Goal: Communication & Community: Share content

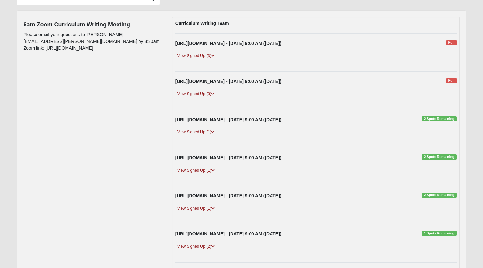
scroll to position [65, 0]
click at [216, 58] on link "View Signed Up (3)" at bounding box center [195, 56] width 41 height 7
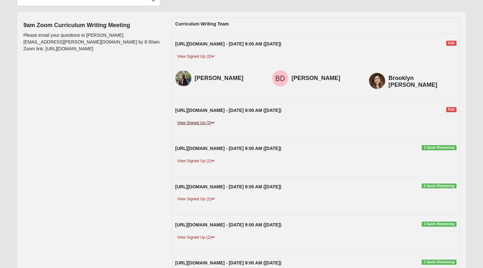
click at [215, 122] on icon at bounding box center [213, 123] width 4 height 4
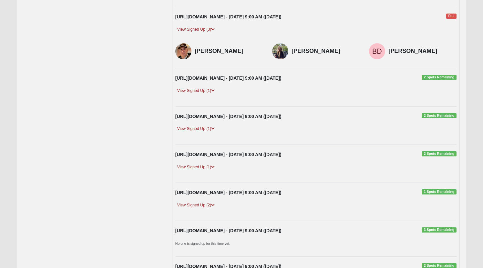
scroll to position [159, 0]
click at [215, 90] on icon at bounding box center [213, 90] width 4 height 4
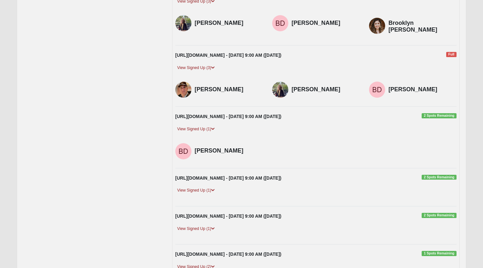
scroll to position [125, 0]
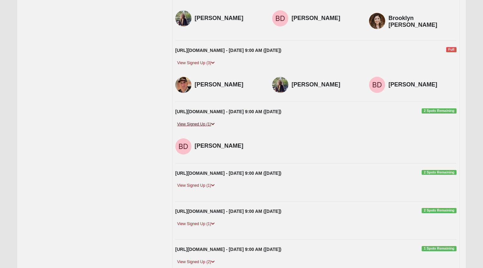
click at [212, 125] on link "View Signed Up (1)" at bounding box center [195, 124] width 41 height 7
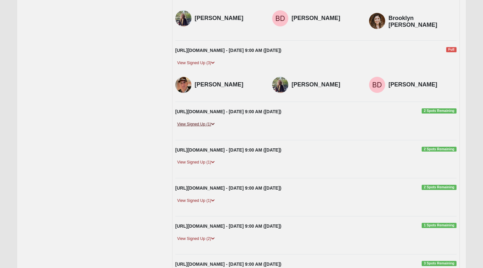
click at [212, 125] on link "View Signed Up (1)" at bounding box center [195, 124] width 41 height 7
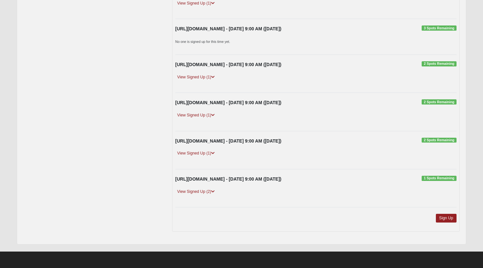
scroll to position [555, 0]
click at [442, 216] on link "Sign Up" at bounding box center [446, 218] width 21 height 9
click at [444, 221] on link "Sign Up" at bounding box center [446, 218] width 21 height 9
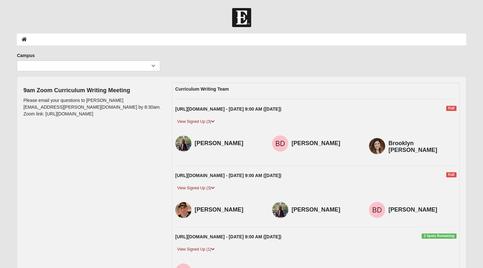
scroll to position [0, 0]
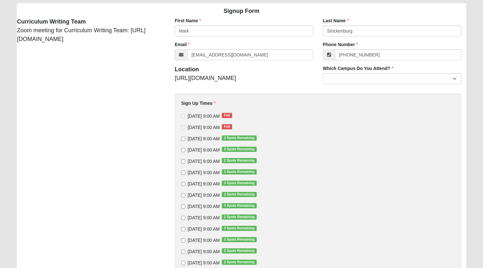
scroll to position [51, 0]
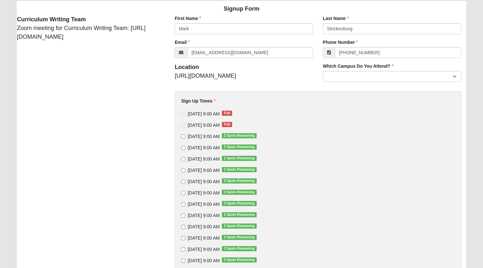
click at [182, 139] on input "9/5/2025 9:00 AM 2 Spots Remaining" at bounding box center [183, 137] width 4 height 4
checkbox input "true"
click at [184, 161] on input "9/19/2025 9:00 AM 2 Spots Remaining" at bounding box center [183, 159] width 4 height 4
checkbox input "true"
click at [183, 184] on input "10/3/2025 9:00 AM 3 Spots Remaining" at bounding box center [183, 182] width 4 height 4
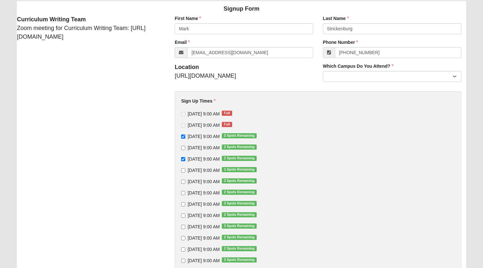
checkbox input "true"
click at [184, 207] on input "10/17/2025 9:00 AM 3 Spots Remaining" at bounding box center [183, 204] width 4 height 4
checkbox input "true"
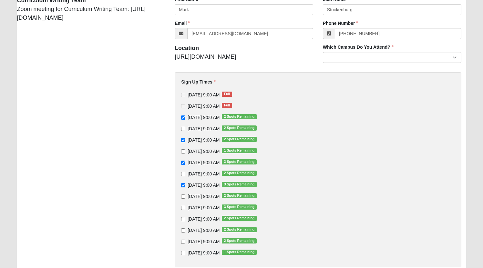
scroll to position [79, 0]
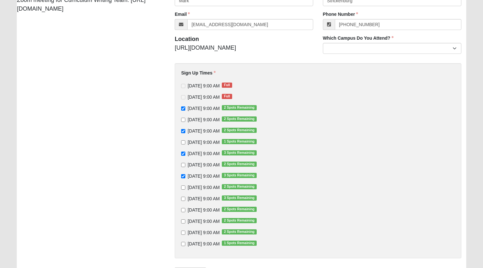
click at [182, 212] on input "11/7/2025 9:00 AM 2 Spots Remaining" at bounding box center [183, 210] width 4 height 4
checkbox input "true"
click at [182, 224] on input "11/14/2025 9:00 AM 2 Spots Remaining" at bounding box center [183, 221] width 4 height 4
checkbox input "true"
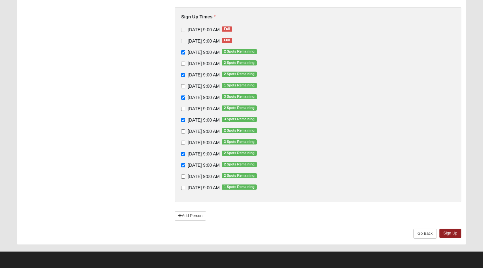
scroll to position [147, 0]
click at [449, 235] on link "Sign Up" at bounding box center [450, 233] width 22 height 9
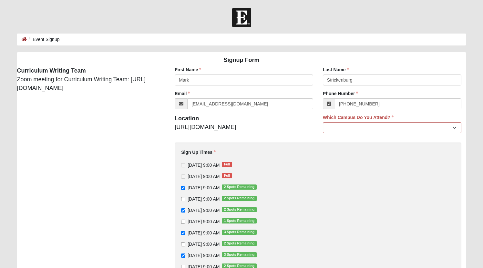
scroll to position [0, 0]
select select "17"
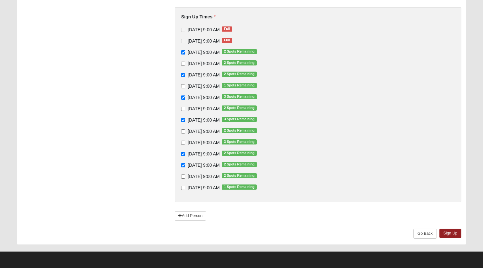
scroll to position [147, 0]
click at [446, 232] on link "Sign Up" at bounding box center [450, 233] width 22 height 9
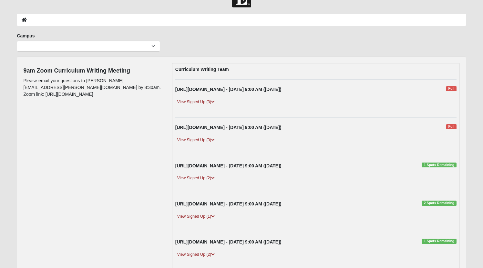
scroll to position [19, 0]
drag, startPoint x: 62, startPoint y: 90, endPoint x: 84, endPoint y: 93, distance: 21.6
click at [84, 93] on div "9am Zoom Curriculum Writing Meeting Please email your questions to [PERSON_NAME…" at bounding box center [92, 82] width 139 height 38
copy p "[URL][DOMAIN_NAME]"
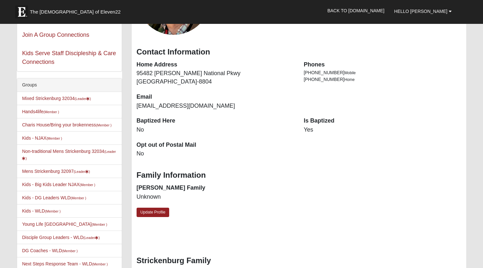
scroll to position [98, 0]
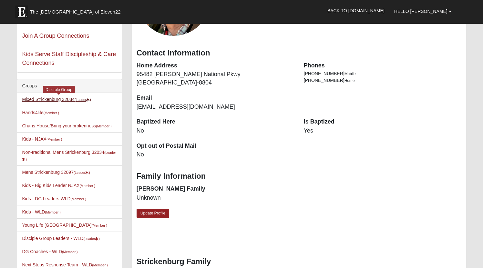
click at [54, 99] on link "Mixed Strickenburg 32034 (Leader )" at bounding box center [56, 99] width 69 height 5
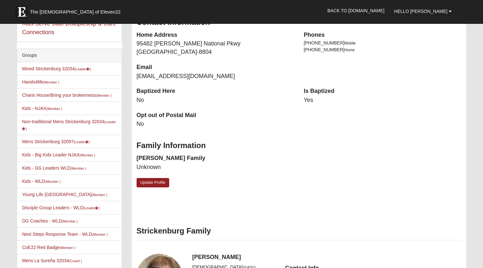
scroll to position [129, 0]
click at [61, 144] on link "Mens Strickenburg 32097 (Leader )" at bounding box center [56, 141] width 68 height 5
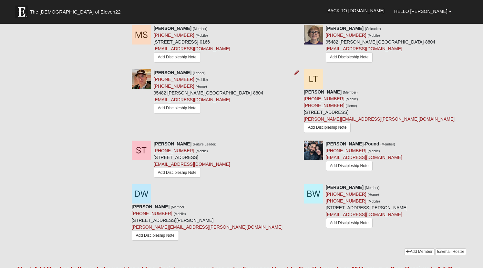
scroll to position [859, 0]
click at [445, 248] on link "Email Roster" at bounding box center [450, 251] width 30 height 7
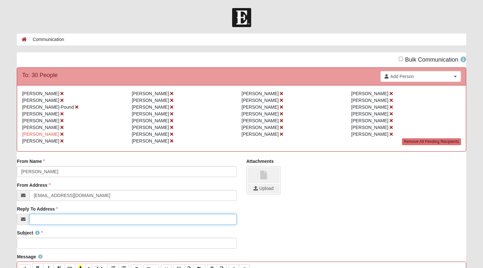
click at [62, 225] on input "Reply To Address" at bounding box center [132, 219] width 207 height 11
type input "[EMAIL_ADDRESS][DOMAIN_NAME]"
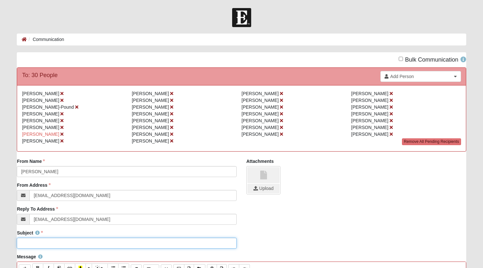
click at [34, 249] on input "Subject" at bounding box center [127, 243] width 220 height 11
type input "S"
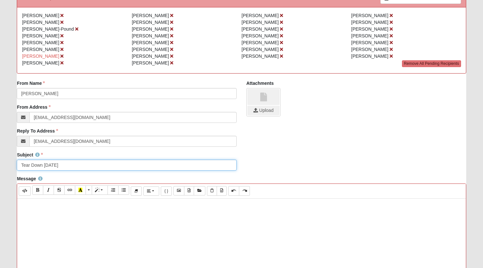
scroll to position [78, 0]
type input "Tear Down Tomorrow"
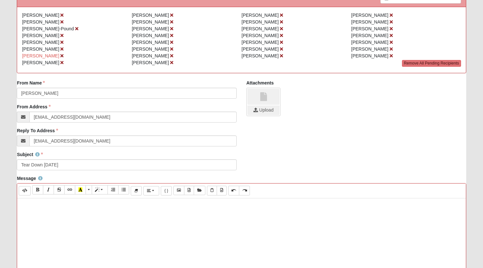
click at [55, 208] on p at bounding box center [241, 205] width 442 height 7
paste div
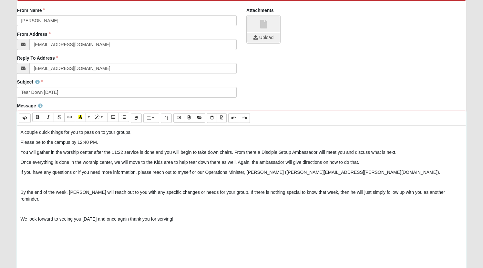
scroll to position [155, 0]
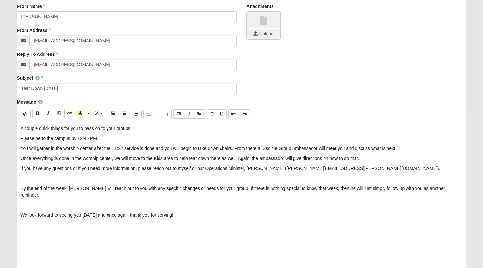
drag, startPoint x: 19, startPoint y: 138, endPoint x: 36, endPoint y: 140, distance: 16.9
click at [36, 140] on div "A couple quick things for you to pass on to your groups. Please be to the campu…" at bounding box center [241, 219] width 448 height 194
click at [19, 137] on div "A couple quick things for you to pass on to your groups. Please be to the campu…" at bounding box center [241, 219] width 448 height 194
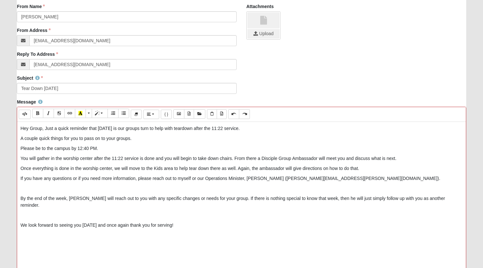
click at [19, 148] on div "Hey Group, Just a quick reminder that tomorrow is our groups turn to help with …" at bounding box center [241, 219] width 448 height 194
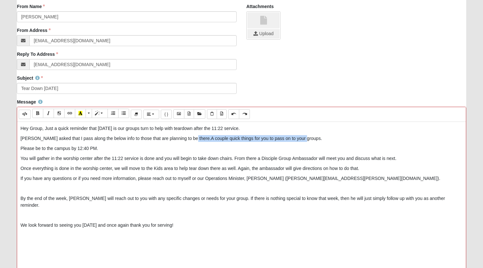
drag, startPoint x: 300, startPoint y: 149, endPoint x: 187, endPoint y: 148, distance: 112.6
click at [187, 142] on p "Bruce asked that I pass along the below info to those that are planning to be t…" at bounding box center [241, 138] width 442 height 7
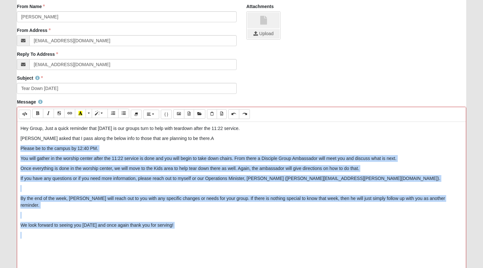
drag, startPoint x: 20, startPoint y: 158, endPoint x: 103, endPoint y: 234, distance: 112.2
click at [103, 234] on div "Hey Group, Just a quick reminder that tomorrow is our groups turn to help with …" at bounding box center [241, 219] width 448 height 194
click at [41, 118] on button "Bold (⌘+B)" at bounding box center [37, 113] width 11 height 9
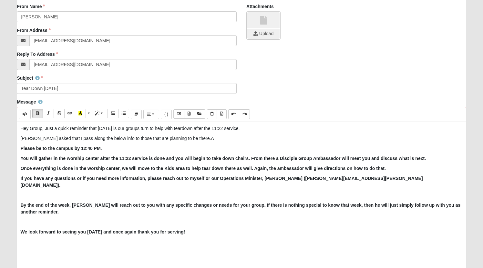
click at [96, 182] on div "Hey Group, Just a quick reminder that tomorrow is our groups turn to help with …" at bounding box center [241, 219] width 448 height 194
drag, startPoint x: 204, startPoint y: 188, endPoint x: 189, endPoint y: 187, distance: 14.6
click at [189, 187] on b "If you have any questions or if you need more information, please reach out to …" at bounding box center [221, 182] width 402 height 12
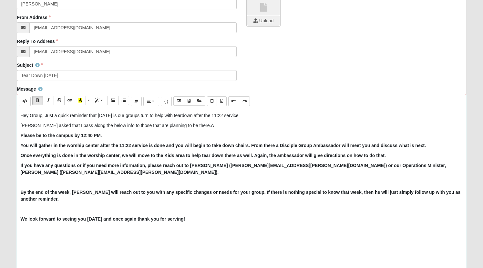
scroll to position [168, 0]
click at [46, 185] on p at bounding box center [241, 181] width 442 height 7
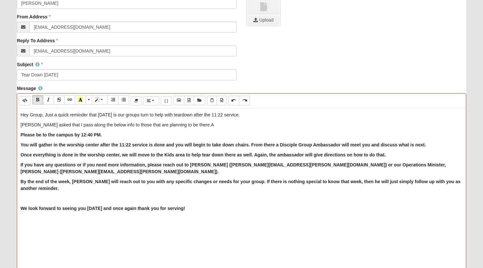
click at [21, 186] on b "By the end of the week, Brian will reach out to you with any specific changes o…" at bounding box center [240, 185] width 440 height 12
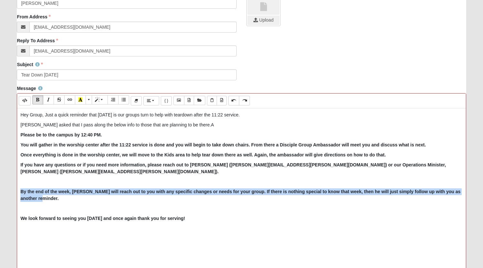
drag, startPoint x: 28, startPoint y: 188, endPoint x: 42, endPoint y: 199, distance: 17.7
click at [42, 199] on div "Hey Group, Just a quick reminder that tomorrow is our groups turn to help with …" at bounding box center [241, 205] width 448 height 194
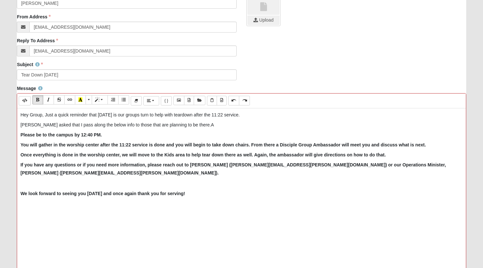
click at [31, 187] on p at bounding box center [241, 183] width 442 height 7
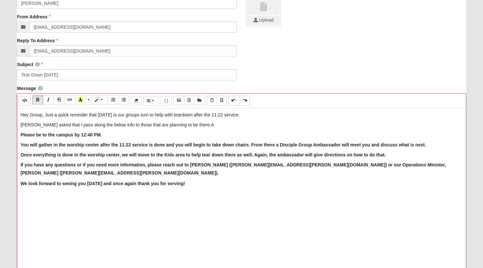
click at [195, 187] on p "We look forward to seeing you [DATE] and once again thank you for serving!" at bounding box center [241, 183] width 442 height 7
click at [193, 128] on p "Bruce asked that I pass along the below info to those that are planning to be t…" at bounding box center [241, 125] width 442 height 7
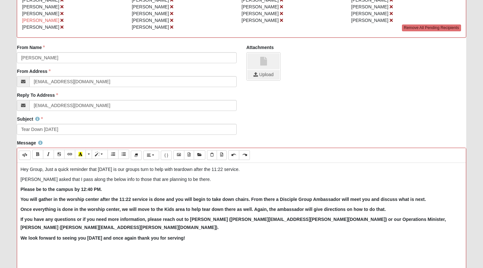
scroll to position [114, 0]
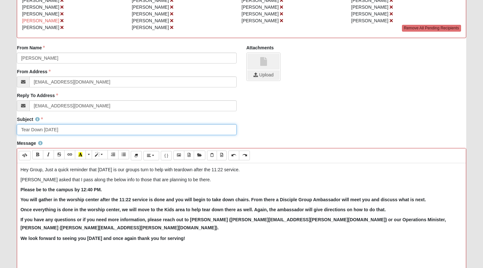
click at [104, 135] on input "Tear Down Tomorrow" at bounding box center [127, 129] width 220 height 11
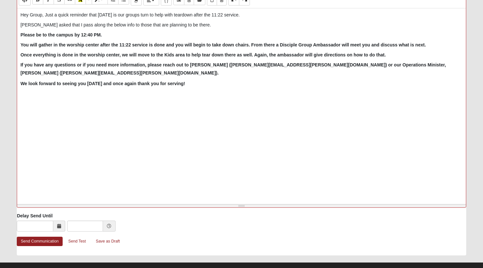
scroll to position [268, 0]
type input "Tear Down Tomorrow Aug 17 after the 11:22 Service"
click at [189, 87] on p "We look forward to seeing you [DATE] and once again thank you for serving!" at bounding box center [241, 83] width 442 height 7
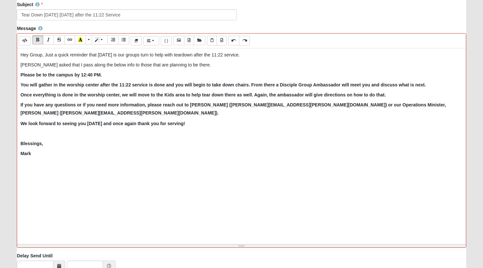
scroll to position [228, 0]
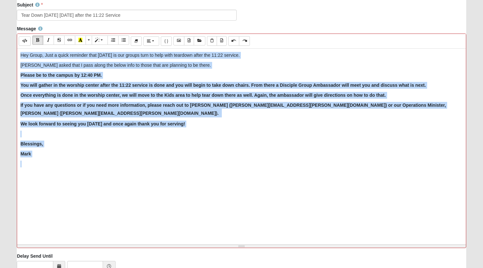
drag, startPoint x: 21, startPoint y: 66, endPoint x: 54, endPoint y: 163, distance: 102.7
click at [54, 163] on div "Hey Group, Just a quick reminder that tomorrow is our groups turn to help with …" at bounding box center [241, 146] width 448 height 194
copy div "Hey Group, Just a quick reminder that tomorrow is our groups turn to help with …"
click at [178, 201] on div "Hey Group, Just a quick reminder that tomorrow is our groups turn to help with …" at bounding box center [241, 146] width 448 height 194
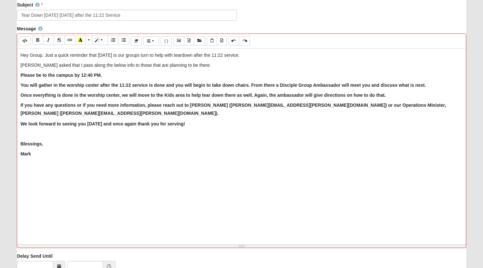
click at [45, 59] on p "Hey Group, Just a quick reminder that tomorrow is our groups turn to help with …" at bounding box center [241, 55] width 442 height 7
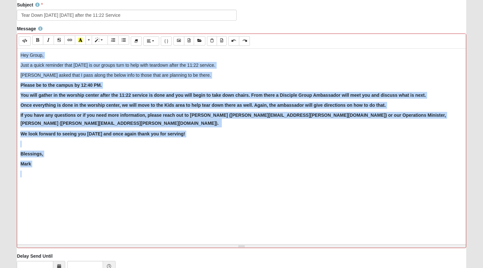
drag, startPoint x: 20, startPoint y: 65, endPoint x: 55, endPoint y: 185, distance: 125.3
click at [55, 185] on div "Hey Group, Just a quick reminder that tomorrow is our groups turn to help with …" at bounding box center [241, 146] width 448 height 194
copy div "Hey Group, Just a quick reminder that tomorrow is our groups turn to help with …"
click at [113, 205] on div "Hey Group, Just a quick reminder that tomorrow is our groups turn to help with …" at bounding box center [241, 146] width 448 height 194
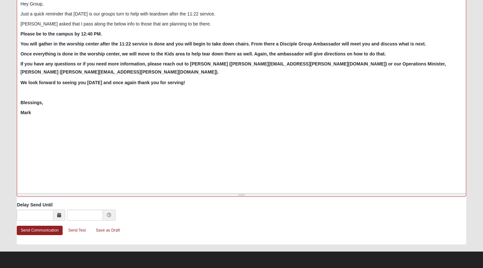
scroll to position [289, 0]
click at [38, 231] on link "Send Communication" at bounding box center [40, 230] width 46 height 9
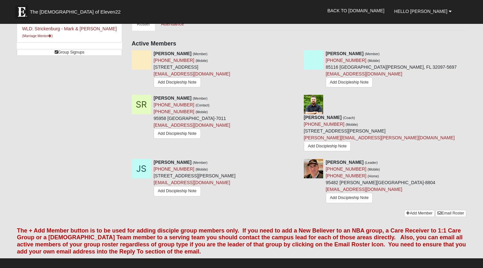
scroll to position [289, 0]
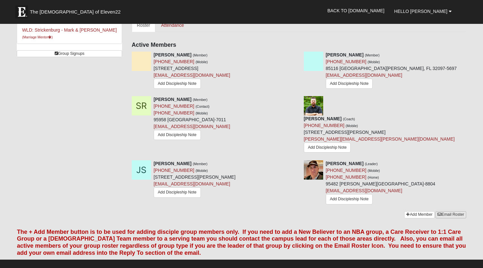
click at [442, 211] on link "Email Roster" at bounding box center [450, 214] width 30 height 7
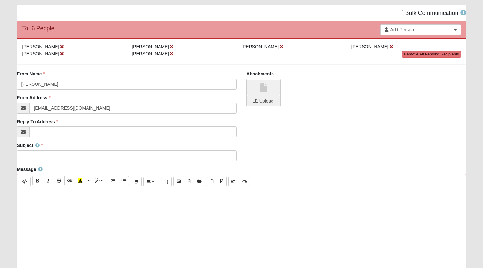
scroll to position [51, 0]
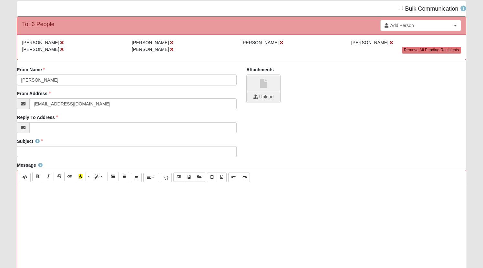
click at [54, 195] on p at bounding box center [241, 191] width 442 height 7
paste div
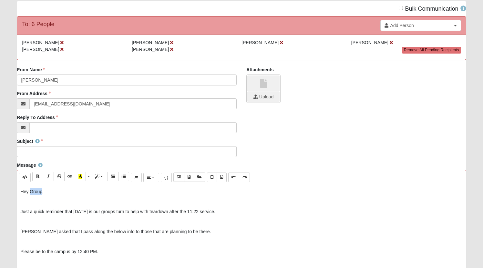
drag, startPoint x: 42, startPoint y: 201, endPoint x: 30, endPoint y: 201, distance: 11.3
click at [30, 195] on p "Hey Group," at bounding box center [241, 191] width 442 height 7
click at [62, 205] on p at bounding box center [241, 201] width 442 height 7
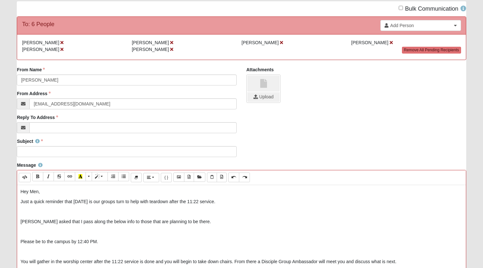
click at [44, 215] on p at bounding box center [241, 211] width 442 height 7
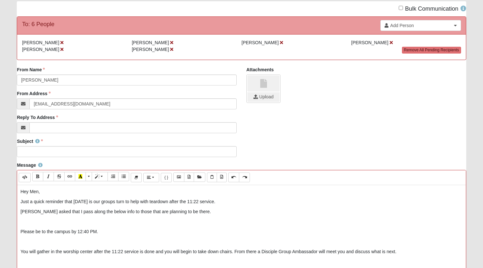
click at [44, 225] on p at bounding box center [241, 221] width 442 height 7
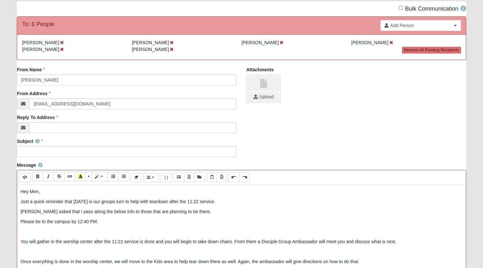
click at [35, 235] on p at bounding box center [241, 231] width 442 height 7
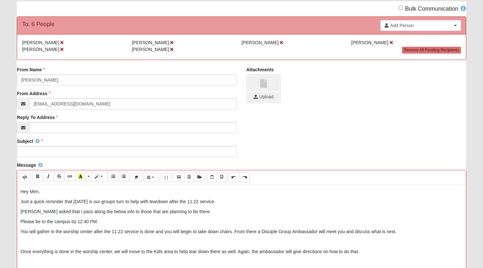
click at [34, 215] on p "[PERSON_NAME] asked that I pass along the below info to those that are planning…" at bounding box center [241, 211] width 442 height 7
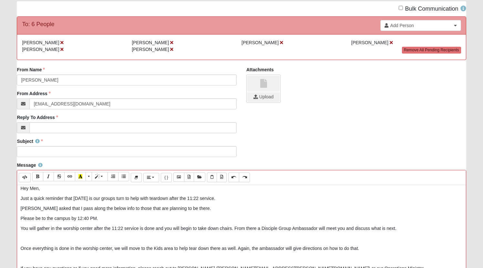
scroll to position [3, 0]
click at [46, 242] on p at bounding box center [241, 239] width 442 height 7
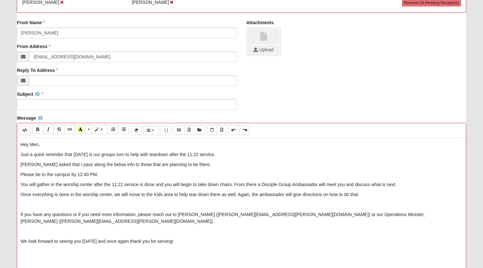
scroll to position [99, 0]
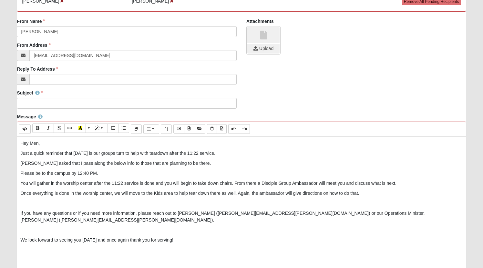
click at [26, 207] on p at bounding box center [241, 203] width 442 height 7
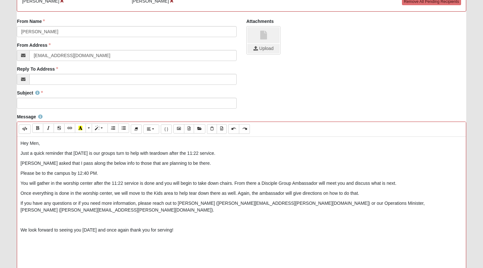
click at [28, 218] on div "Hey Men, Just a quick reminder that [DATE] is our groups turn to help with tear…" at bounding box center [241, 234] width 448 height 194
click at [31, 244] on p at bounding box center [241, 240] width 442 height 7
click at [29, 234] on p at bounding box center [241, 230] width 442 height 7
click at [25, 242] on p at bounding box center [241, 240] width 442 height 7
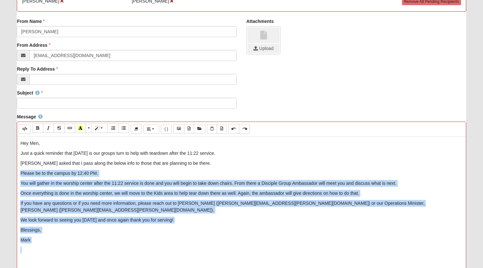
drag, startPoint x: 20, startPoint y: 182, endPoint x: 48, endPoint y: 251, distance: 74.6
click at [48, 251] on div "Hey Men, Just a quick reminder that [DATE] is our groups turn to help with tear…" at bounding box center [241, 234] width 448 height 194
click at [42, 133] on button "Bold (⌘+B)" at bounding box center [37, 128] width 11 height 9
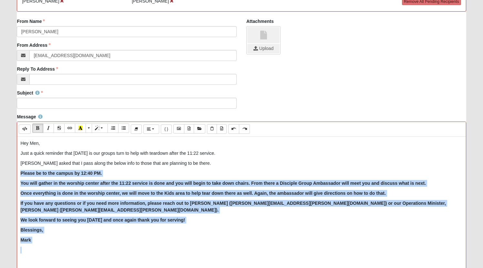
drag, startPoint x: 21, startPoint y: 163, endPoint x: 49, endPoint y: 166, distance: 28.2
click at [49, 157] on p "Just a quick reminder that [DATE] is our groups turn to help with teardown afte…" at bounding box center [241, 153] width 442 height 7
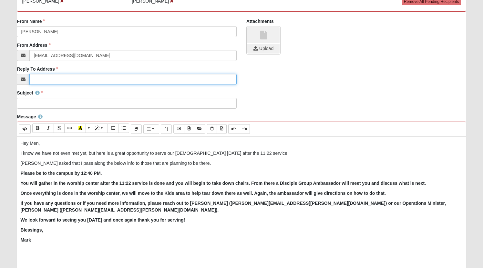
click at [55, 84] on input "Reply To Address" at bounding box center [132, 79] width 207 height 11
type input "[EMAIL_ADDRESS][DOMAIN_NAME]"
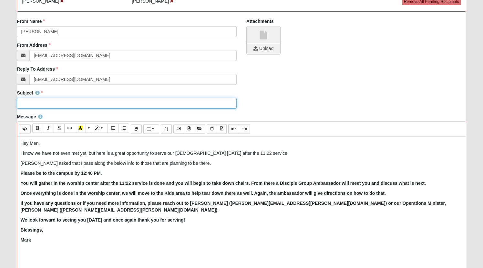
click at [36, 109] on input "Subject" at bounding box center [127, 103] width 220 height 11
type input "H"
type input "Serve opportunity [DATE] after the 11:22 Service - Tear down"
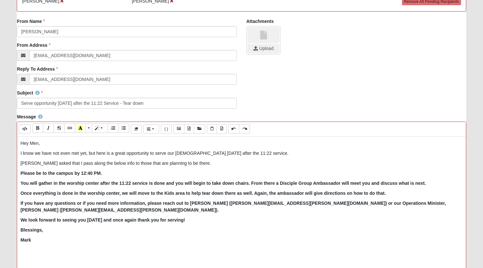
click at [265, 157] on p "I know we have not even met yet, but here is a great opportunity to serve our […" at bounding box center [241, 153] width 442 height 7
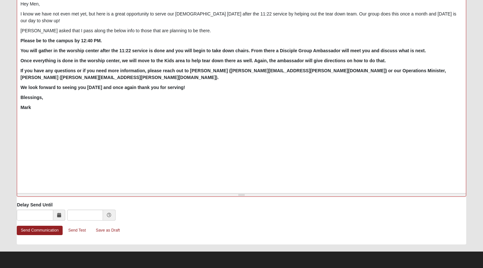
scroll to position [248, 0]
click at [50, 228] on link "Send Communication" at bounding box center [40, 230] width 46 height 9
